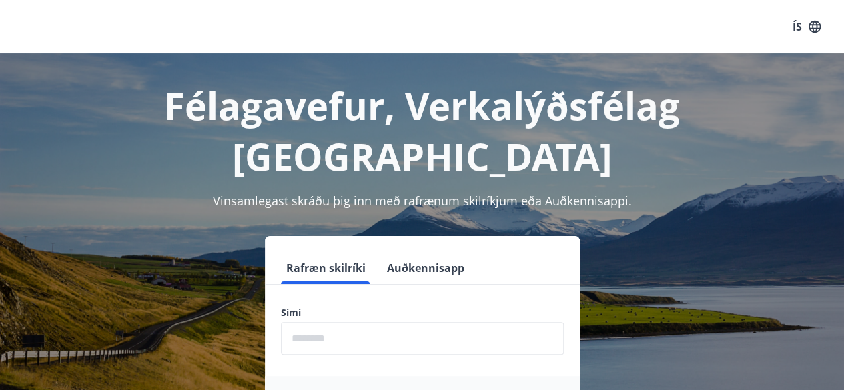
click at [338, 322] on input "phone" at bounding box center [422, 338] width 283 height 33
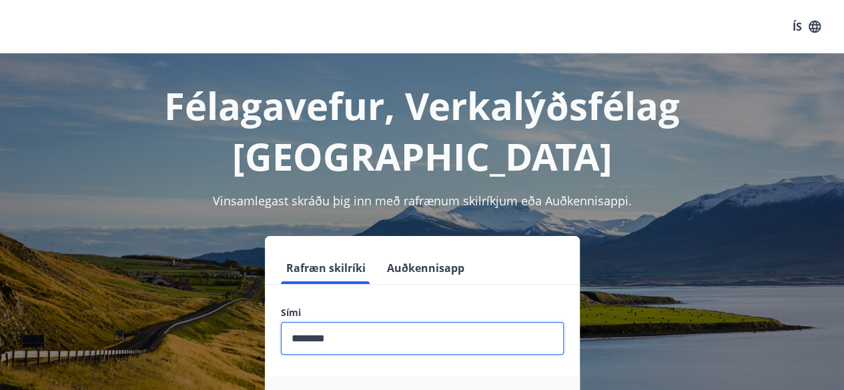
type input "********"
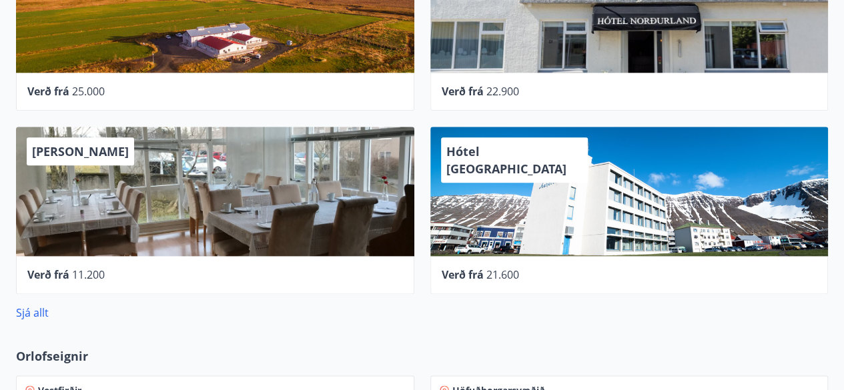
scroll to position [800, 0]
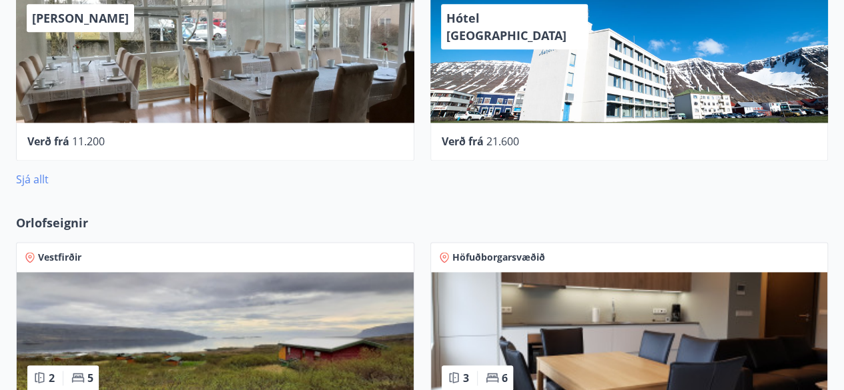
click at [41, 177] on link "Sjá allt" at bounding box center [32, 179] width 33 height 15
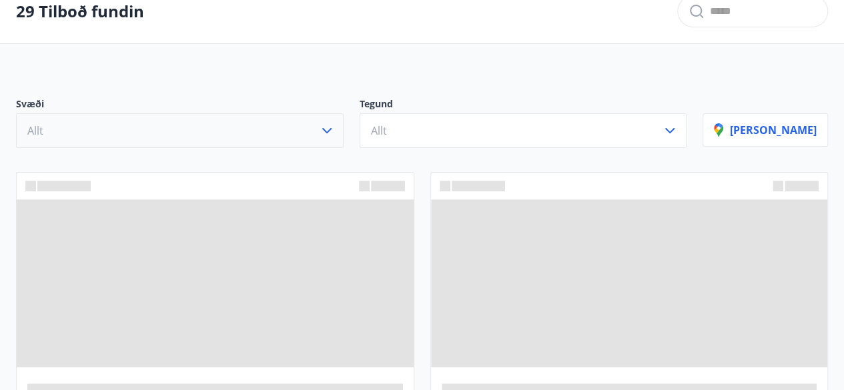
scroll to position [79, 0]
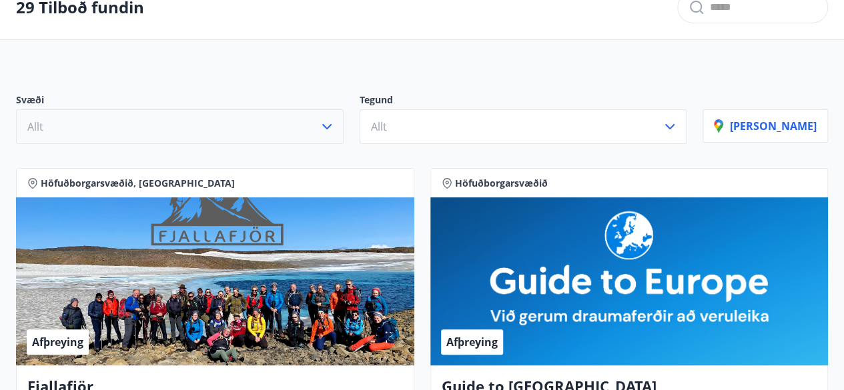
click at [178, 125] on button "Allt" at bounding box center [180, 126] width 328 height 35
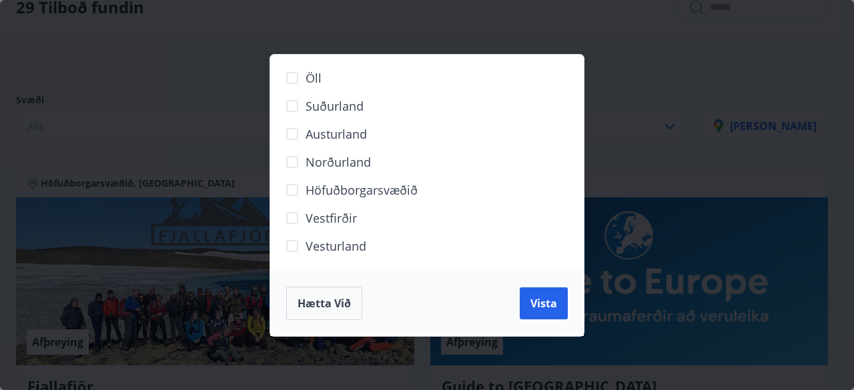
click at [320, 141] on span "Austurland" at bounding box center [336, 133] width 61 height 17
click at [543, 294] on button "Vista" at bounding box center [544, 304] width 48 height 32
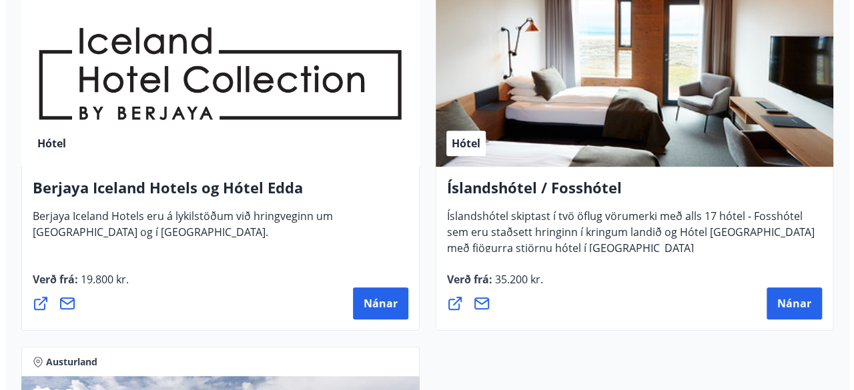
scroll to position [346, 0]
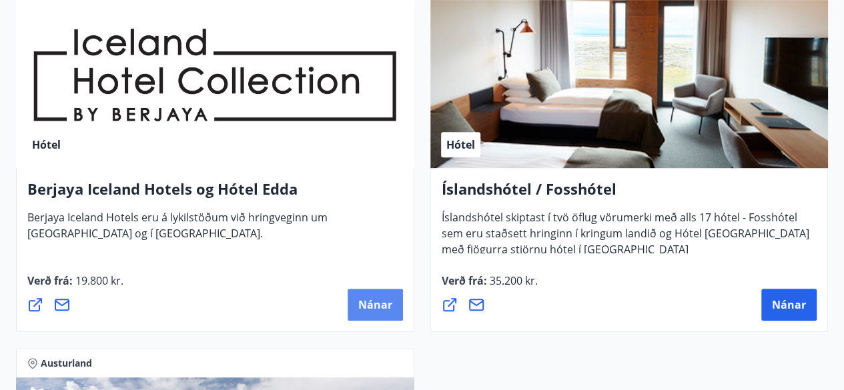
click at [380, 299] on span "Nánar" at bounding box center [375, 305] width 34 height 15
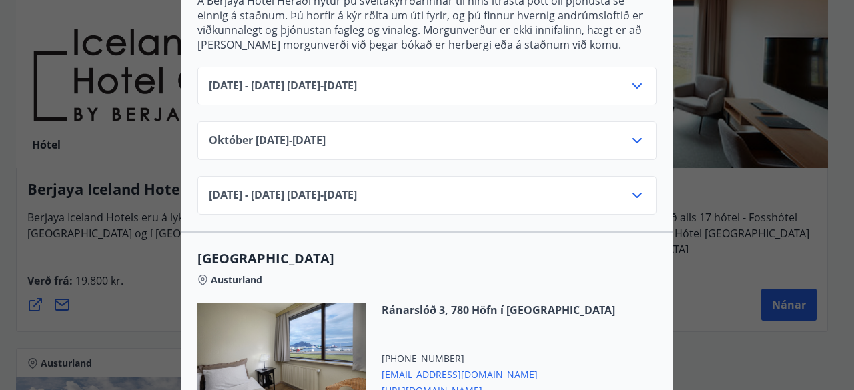
scroll to position [509, 0]
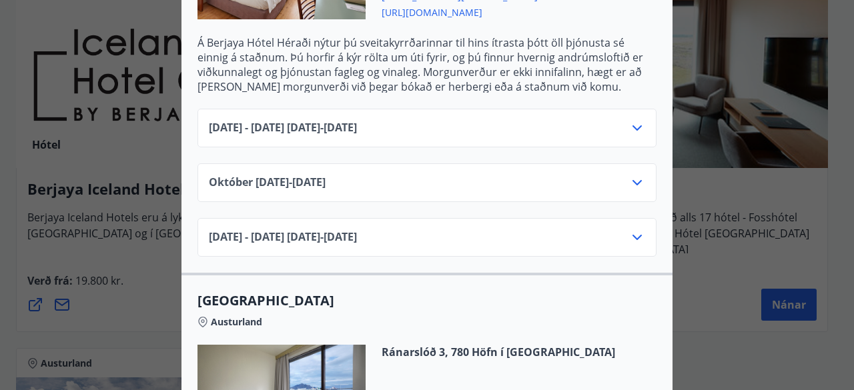
click at [523, 137] on div "[DATE] - [DATE] [DATE] - [DATE]" at bounding box center [427, 133] width 436 height 27
drag, startPoint x: 601, startPoint y: 129, endPoint x: 635, endPoint y: 127, distance: 34.1
click at [602, 129] on div "[DATE] - [DATE] [DATE] - [DATE]" at bounding box center [427, 133] width 436 height 27
click at [635, 127] on icon at bounding box center [636, 127] width 9 height 5
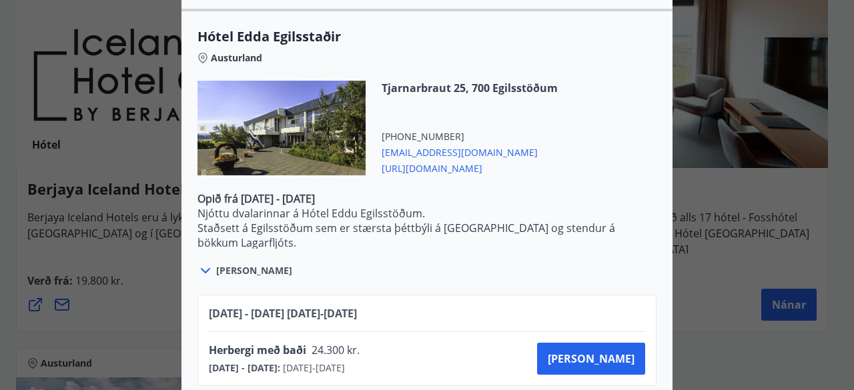
scroll to position [1297, 0]
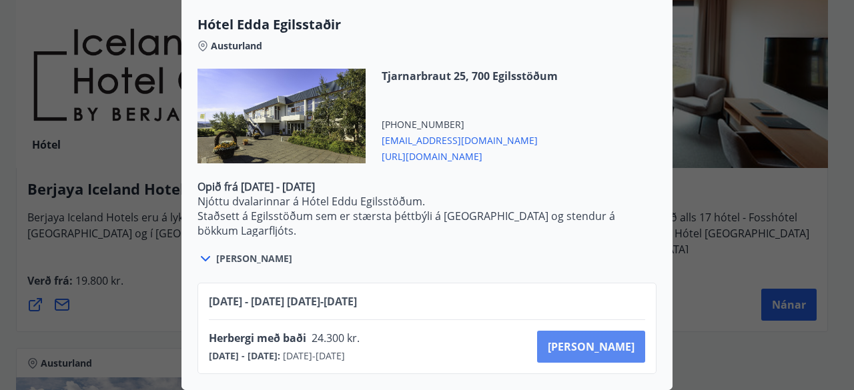
click at [604, 340] on span "[PERSON_NAME]" at bounding box center [591, 347] width 87 height 15
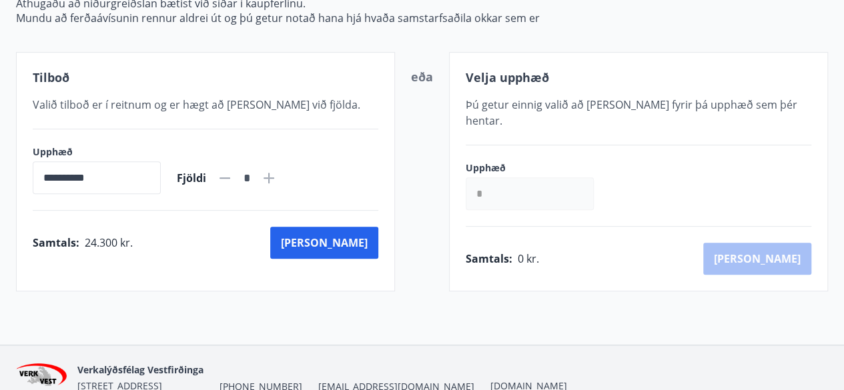
scroll to position [198, 0]
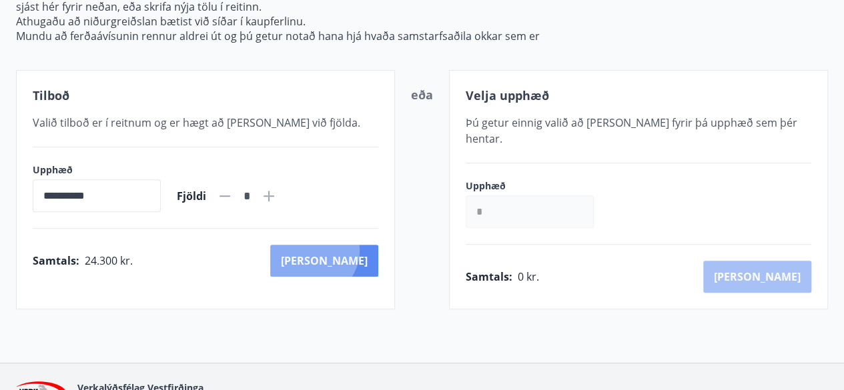
click at [370, 249] on button "[PERSON_NAME]" at bounding box center [324, 261] width 108 height 32
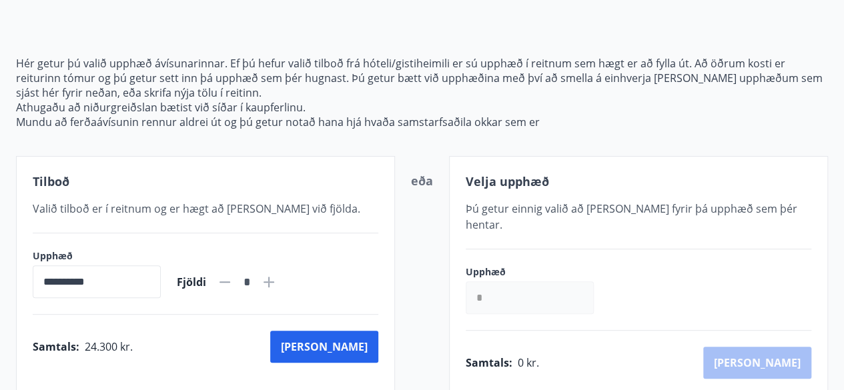
scroll to position [133, 0]
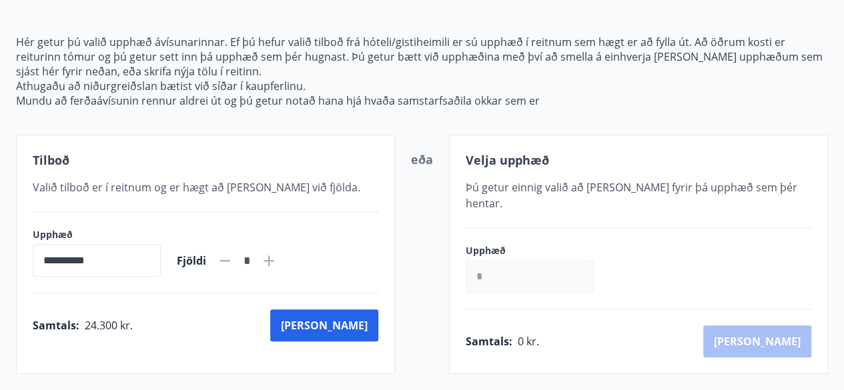
click at [277, 261] on icon at bounding box center [269, 261] width 16 height 16
click at [230, 260] on icon at bounding box center [224, 260] width 11 height 1
click at [274, 259] on icon at bounding box center [268, 260] width 11 height 11
click at [233, 265] on icon at bounding box center [225, 261] width 16 height 16
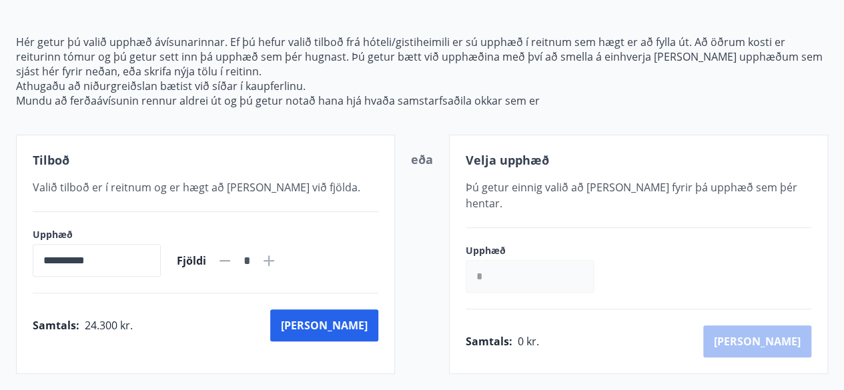
click at [299, 260] on div "**********" at bounding box center [206, 252] width 346 height 49
click at [277, 259] on icon at bounding box center [269, 261] width 16 height 16
type input "*"
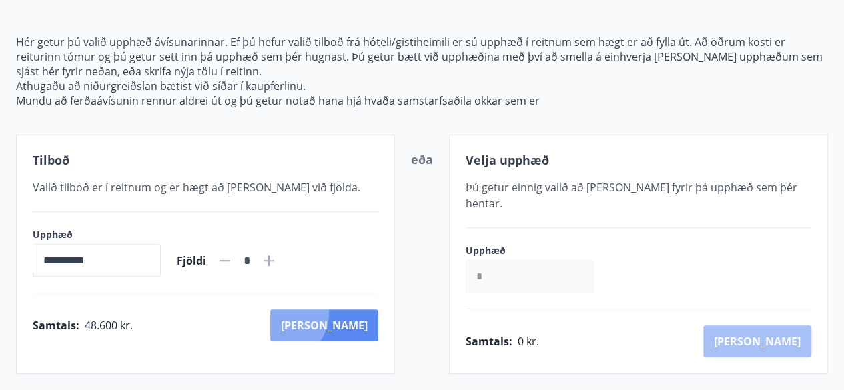
click at [338, 312] on button "[PERSON_NAME]" at bounding box center [324, 326] width 108 height 32
click at [364, 325] on button "[PERSON_NAME]" at bounding box center [324, 326] width 108 height 32
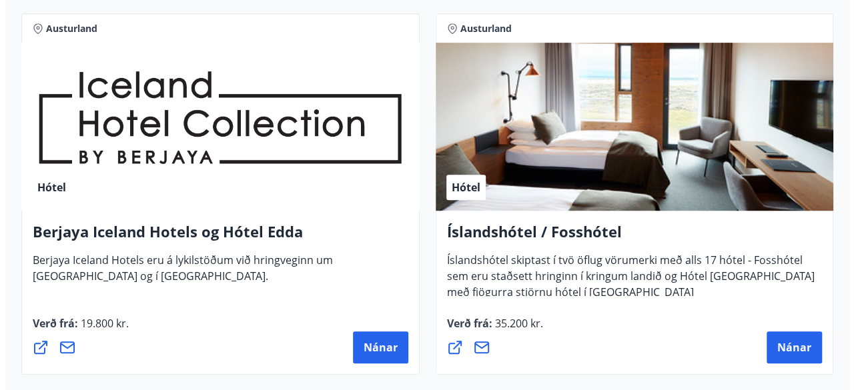
scroll to position [332, 0]
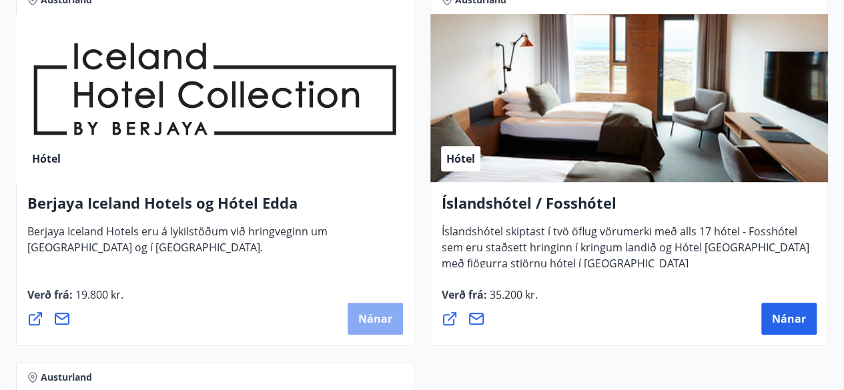
click at [390, 312] on span "Nánar" at bounding box center [375, 319] width 34 height 15
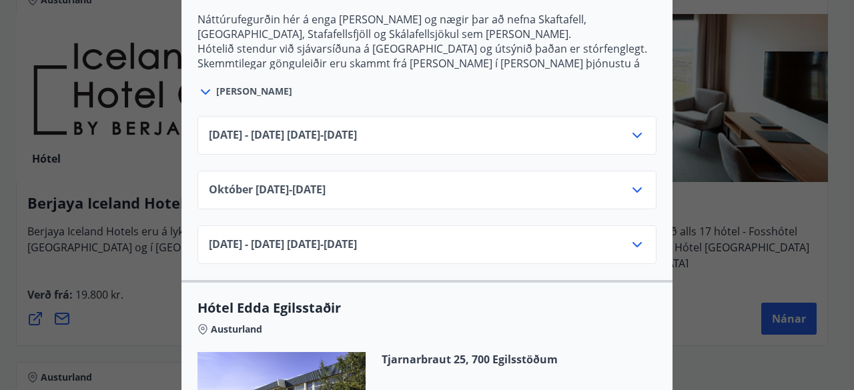
scroll to position [843, 0]
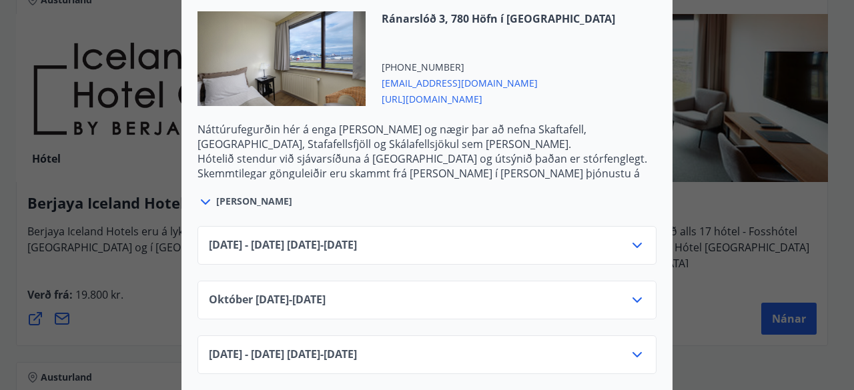
click at [486, 195] on div "[PERSON_NAME]" at bounding box center [426, 194] width 459 height 31
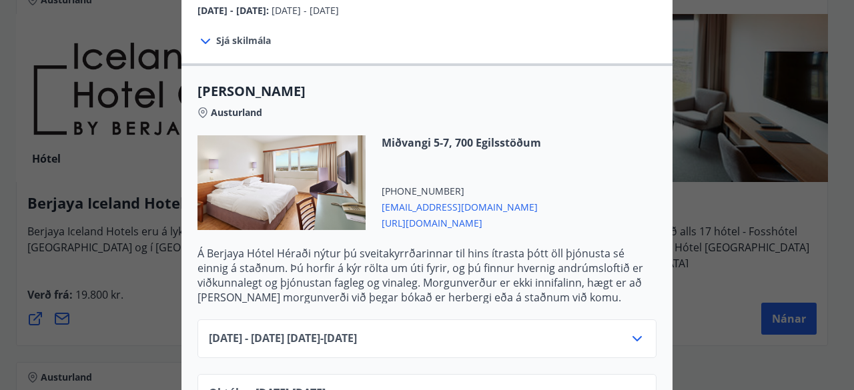
scroll to position [376, 0]
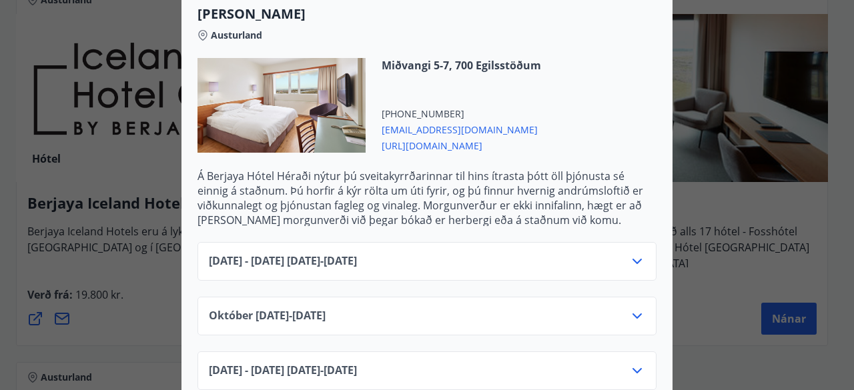
click at [627, 250] on div "[DATE] - [DATE] [DATE] - [DATE]" at bounding box center [426, 261] width 459 height 39
click at [632, 257] on icon at bounding box center [637, 261] width 16 height 16
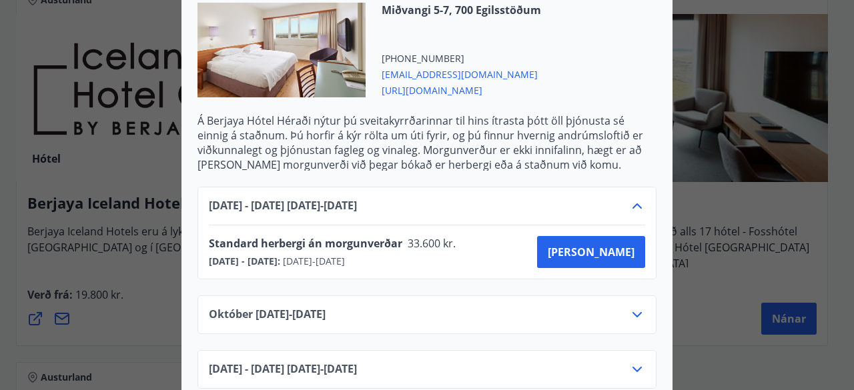
scroll to position [509, 0]
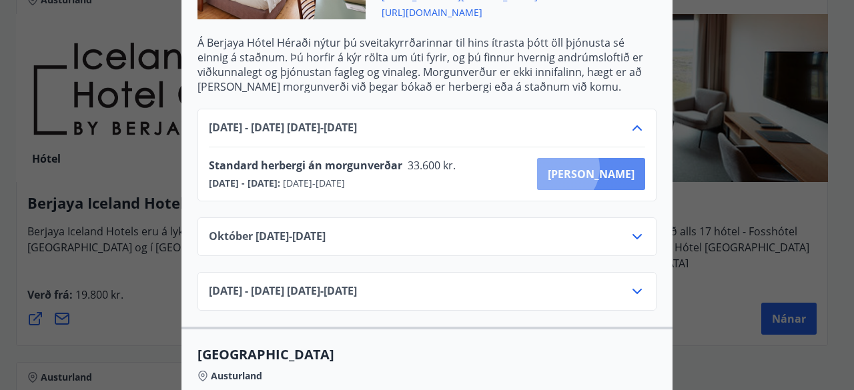
click at [606, 167] on span "[PERSON_NAME]" at bounding box center [591, 174] width 87 height 15
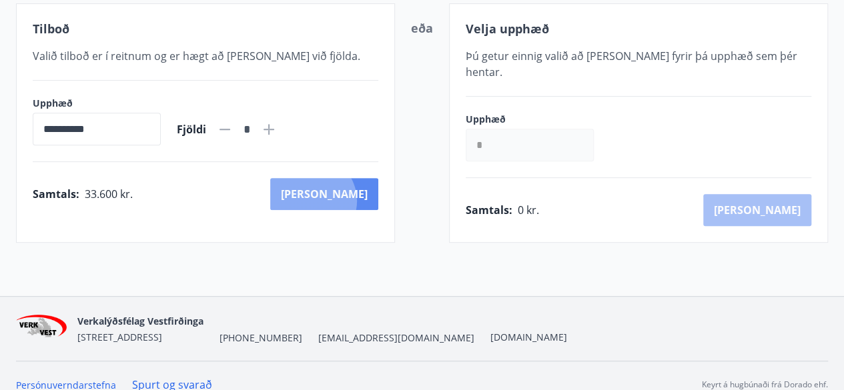
click at [370, 199] on button "[PERSON_NAME]" at bounding box center [324, 194] width 108 height 32
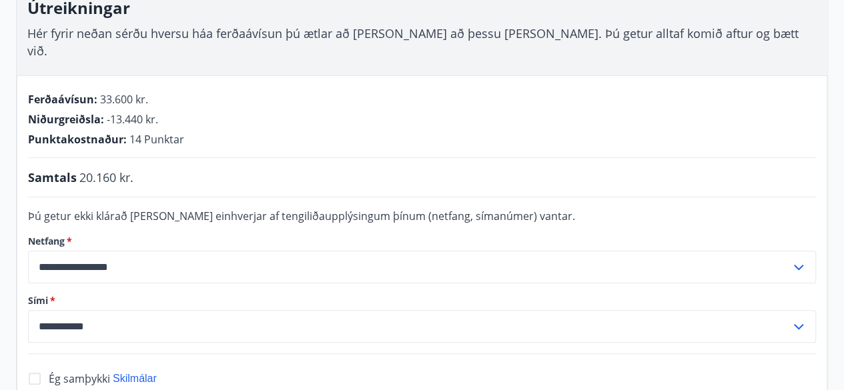
scroll to position [198, 0]
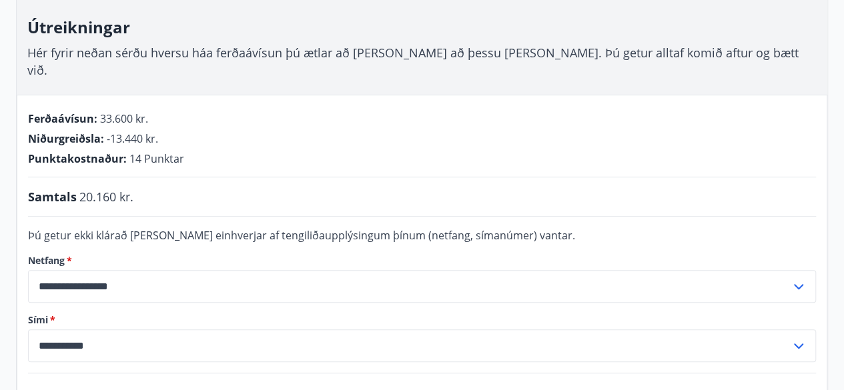
click at [595, 232] on form "**********" at bounding box center [422, 294] width 788 height 135
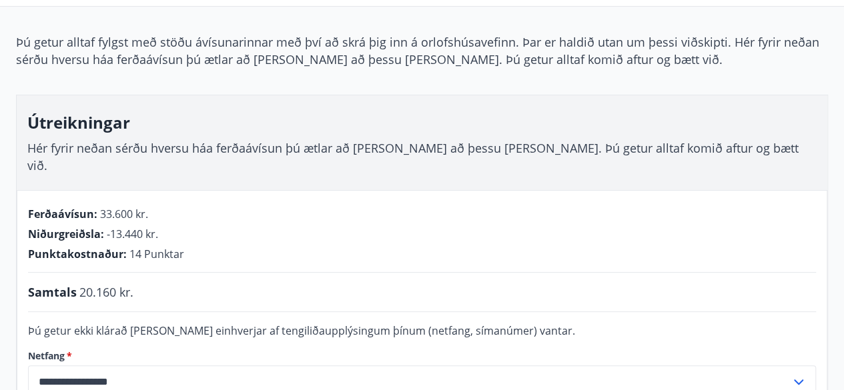
scroll to position [0, 0]
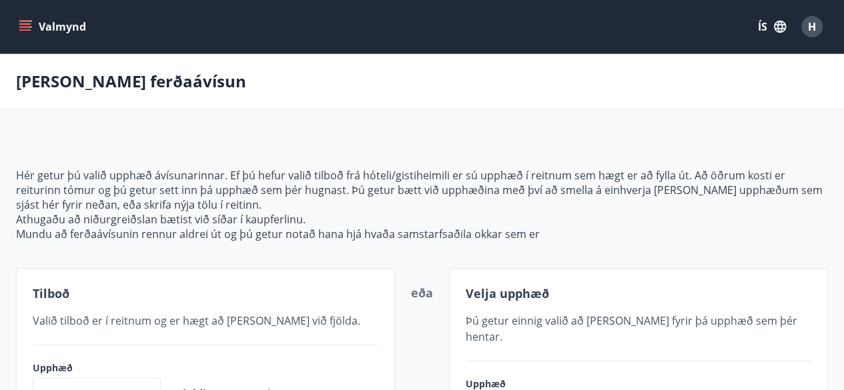
click at [27, 25] on icon "menu" at bounding box center [25, 26] width 13 height 13
click at [296, 86] on div "[PERSON_NAME] ferðaávísun" at bounding box center [422, 81] width 844 height 55
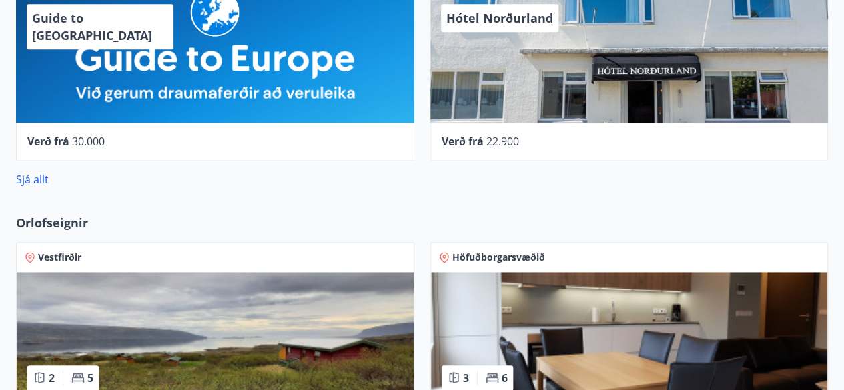
scroll to position [622, 0]
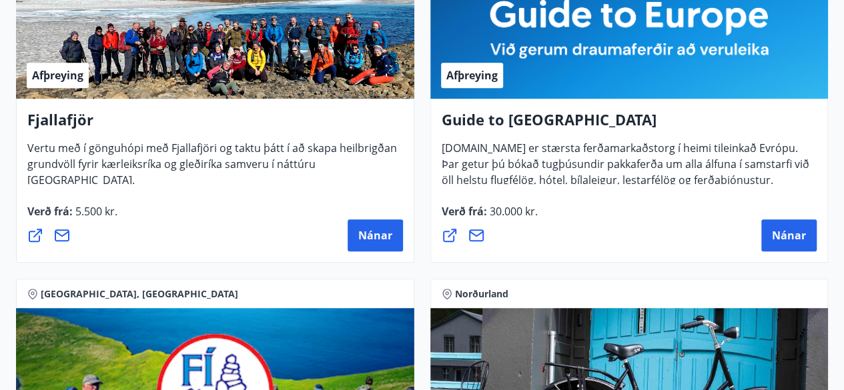
drag, startPoint x: 297, startPoint y: 230, endPoint x: 308, endPoint y: 229, distance: 11.4
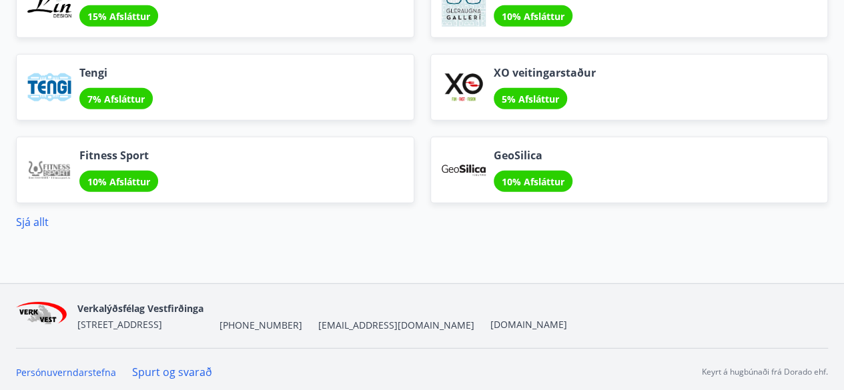
scroll to position [1735, 0]
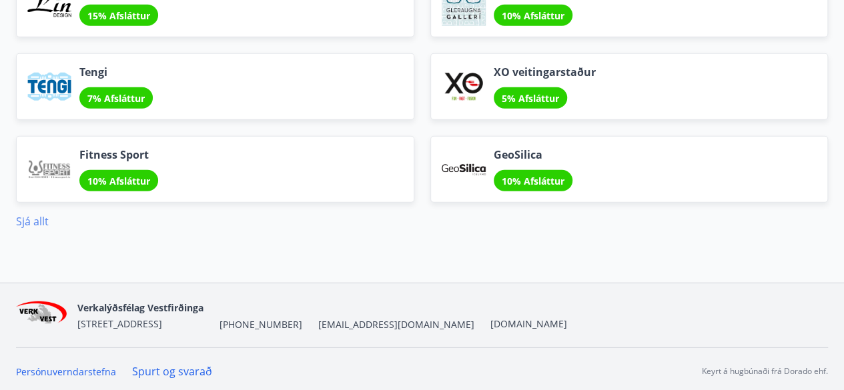
click at [39, 222] on link "Sjá allt" at bounding box center [32, 221] width 33 height 15
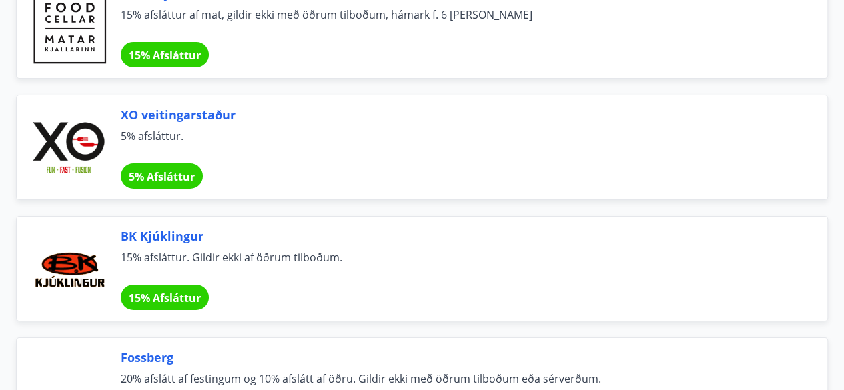
scroll to position [2335, 0]
